Goal: Information Seeking & Learning: Learn about a topic

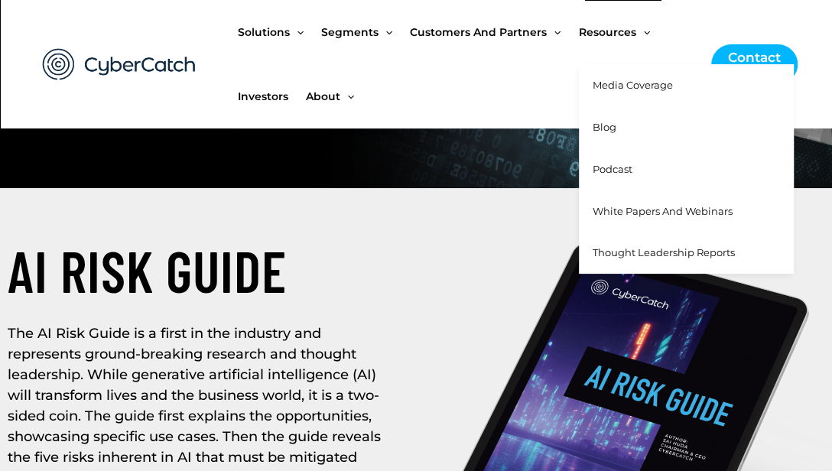
click at [620, 84] on span "Media Coverage" at bounding box center [633, 85] width 80 height 12
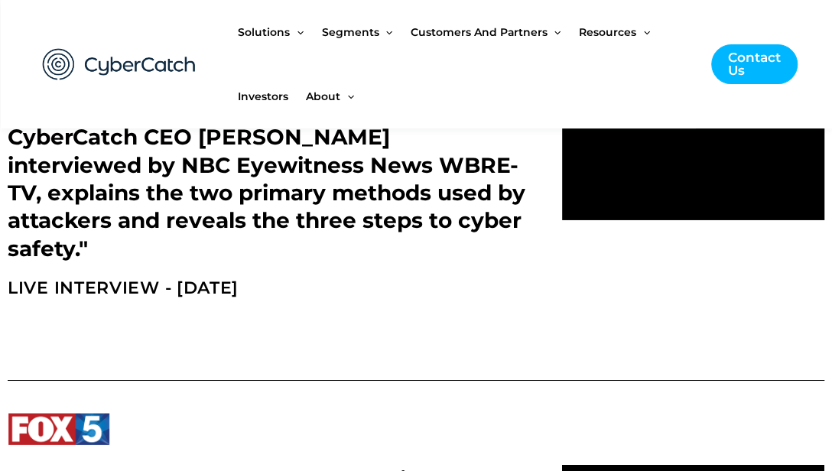
drag, startPoint x: 369, startPoint y: 192, endPoint x: 381, endPoint y: 169, distance: 26.0
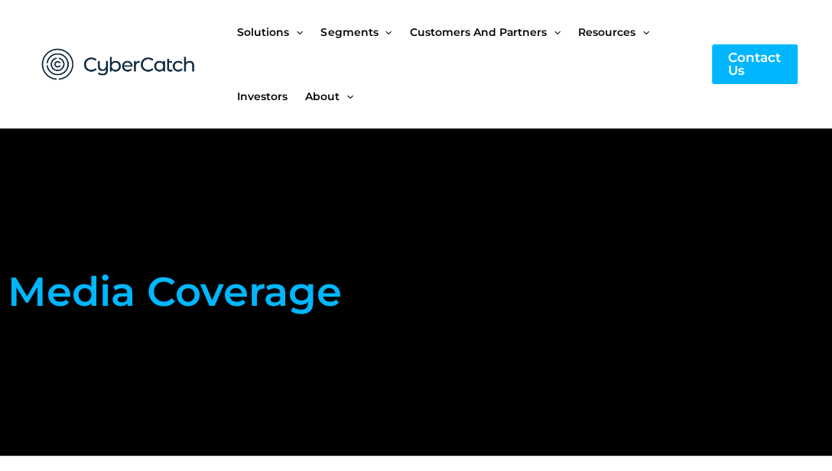
click at [152, 64] on img at bounding box center [119, 64] width 184 height 63
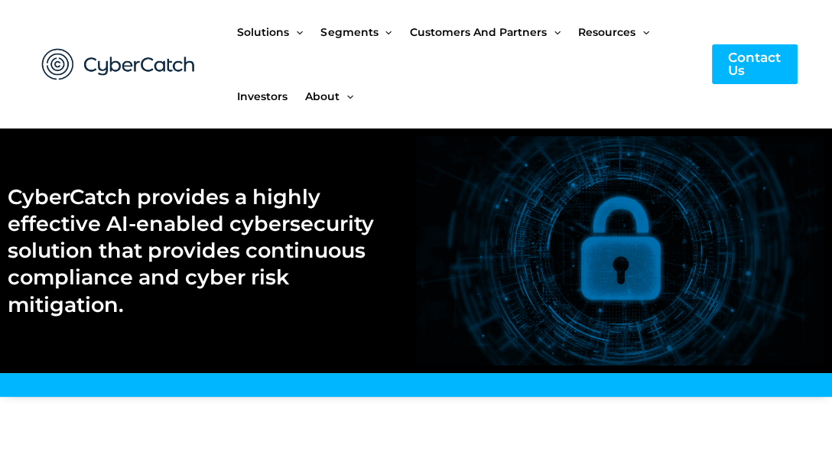
click at [41, 93] on img at bounding box center [119, 64] width 184 height 63
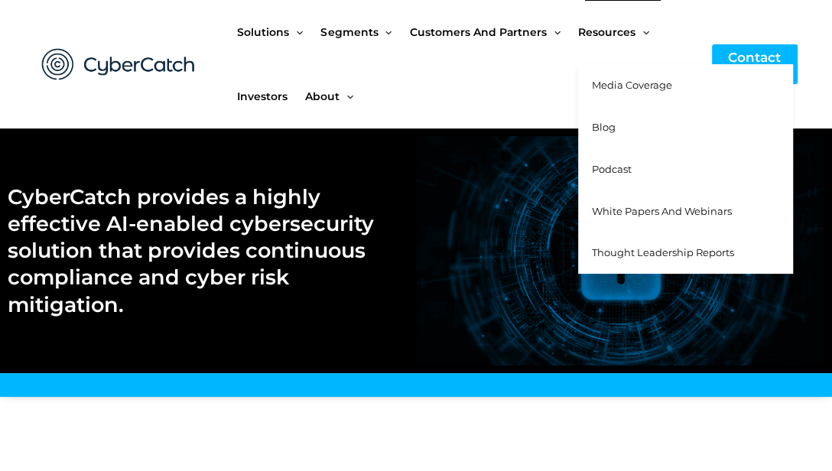
click at [625, 83] on span "Media Coverage" at bounding box center [632, 85] width 80 height 12
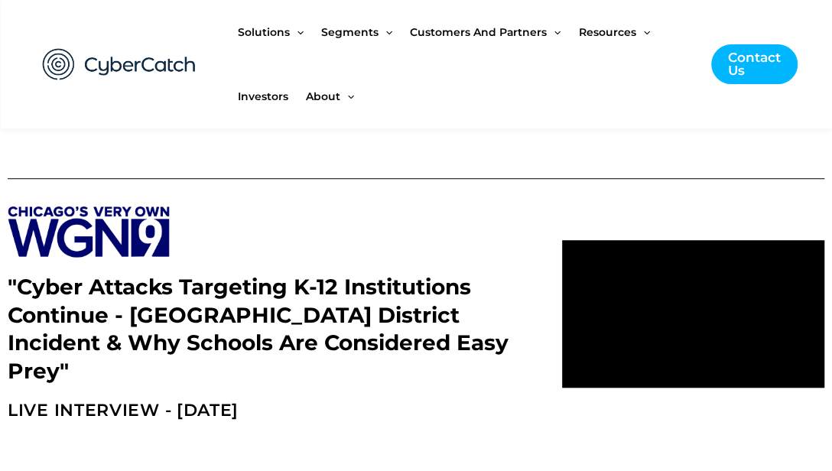
scroll to position [6390, 0]
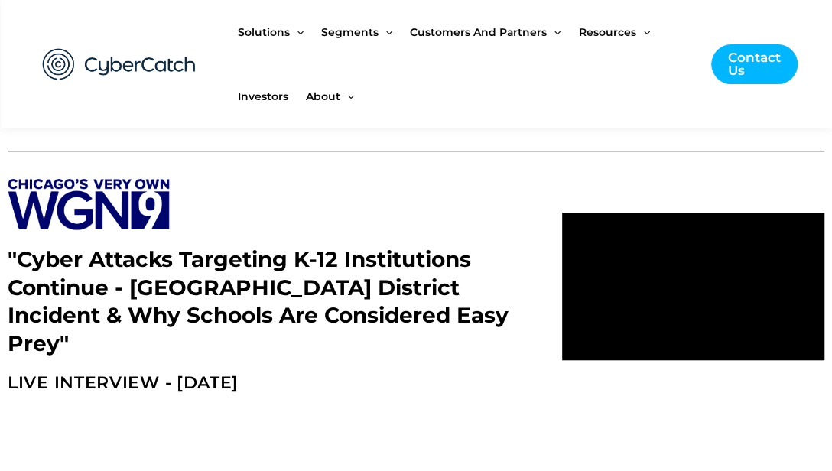
click at [85, 171] on div ""Cyber Attacks Targeting K-12 Institutions Continue - [GEOGRAPHIC_DATA] Distric…" at bounding box center [277, 287] width 555 height 232
